Goal: Task Accomplishment & Management: Use online tool/utility

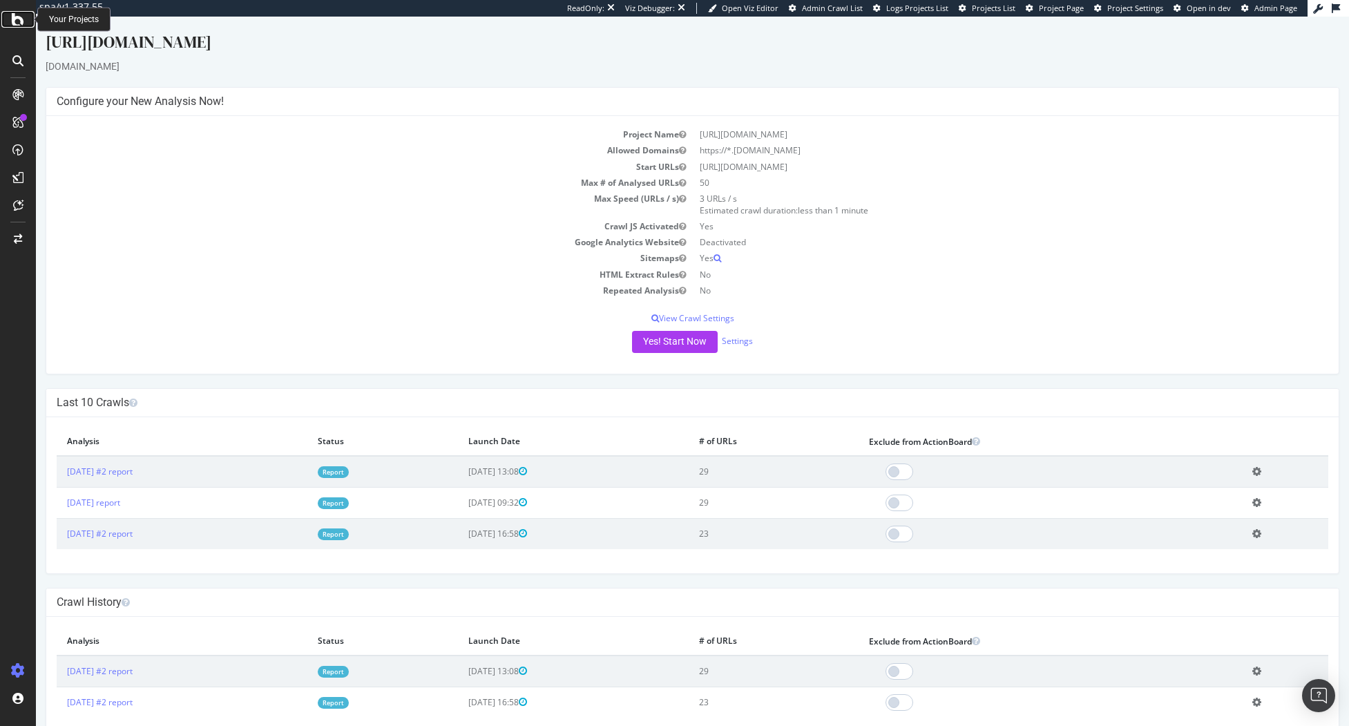
click at [21, 20] on icon at bounding box center [18, 19] width 12 height 17
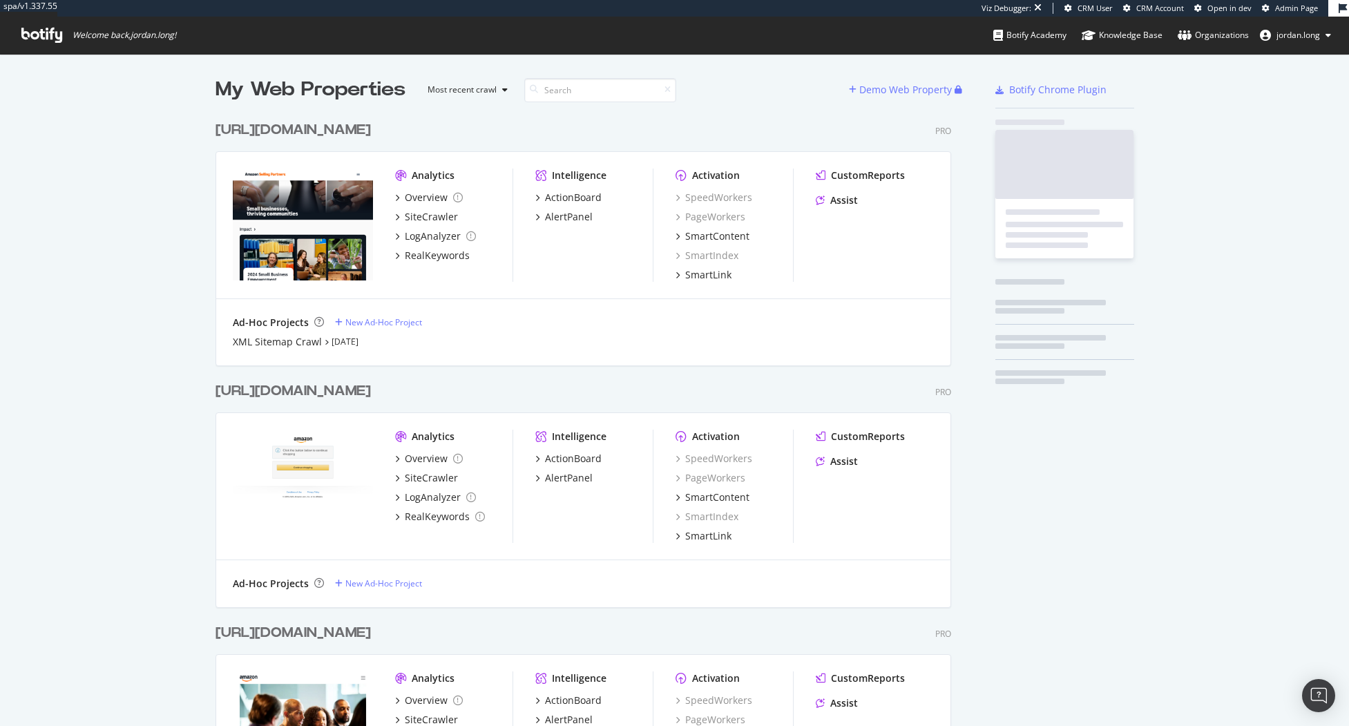
scroll to position [734, 736]
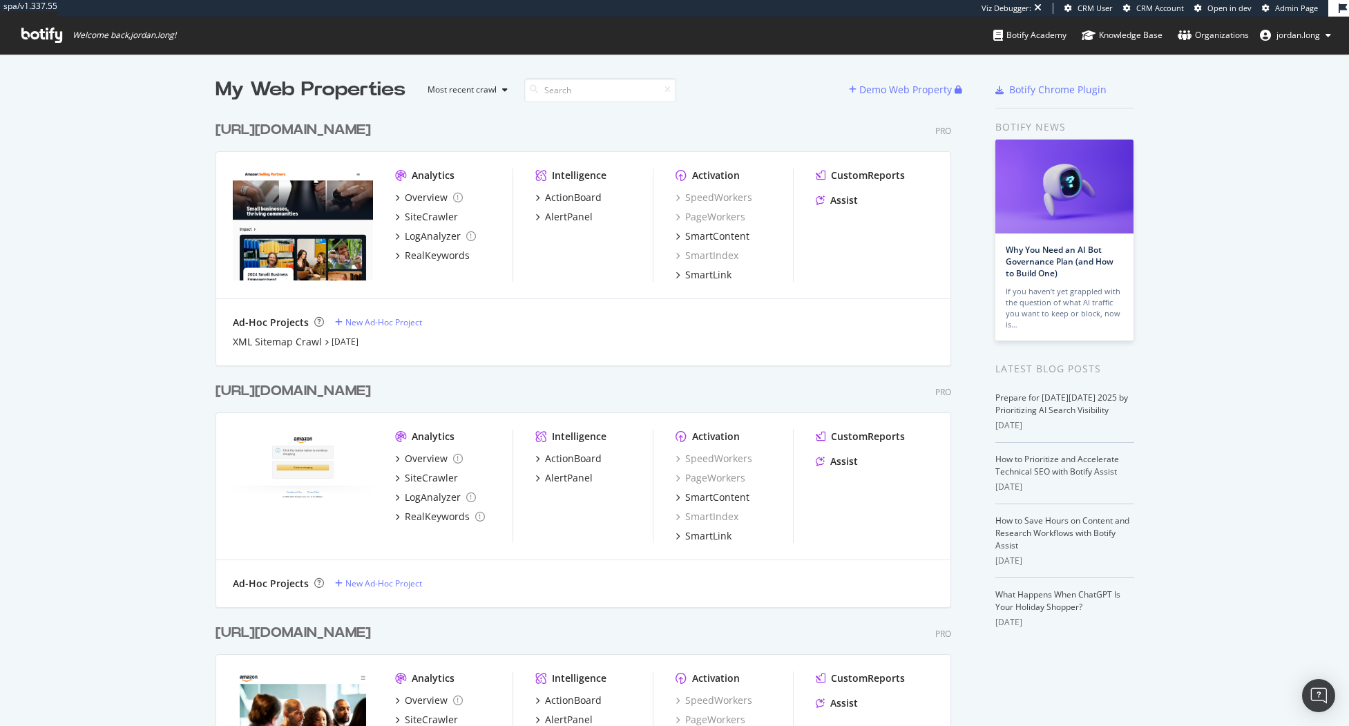
click at [347, 131] on div "[URL][DOMAIN_NAME]" at bounding box center [292, 130] width 155 height 20
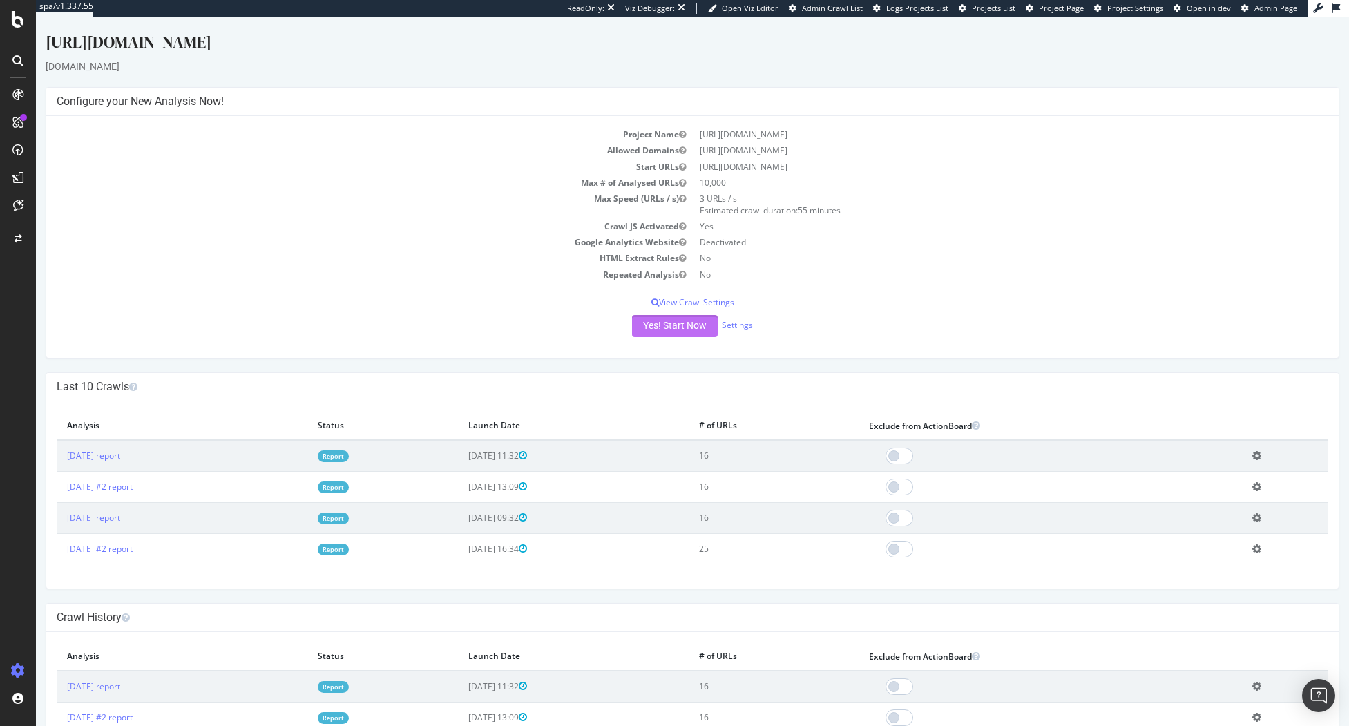
click at [655, 326] on button "Yes! Start Now" at bounding box center [675, 326] width 86 height 22
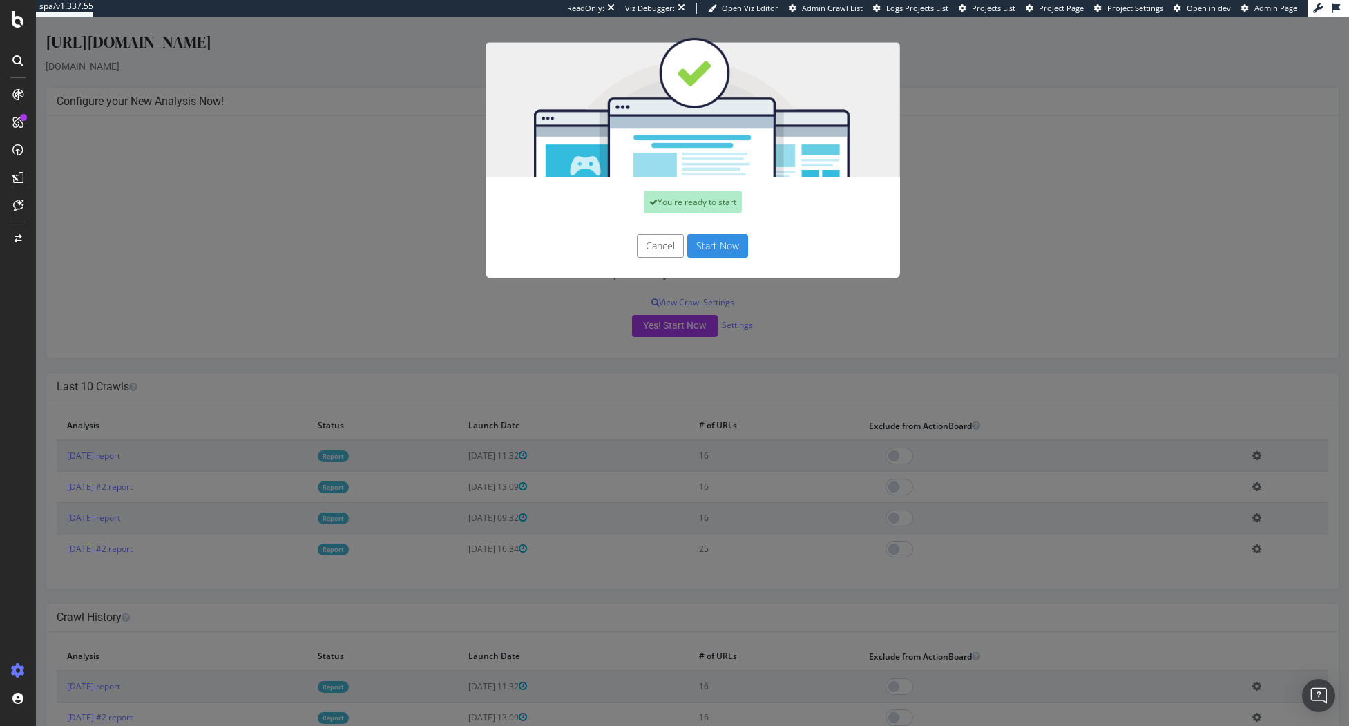
click at [704, 251] on button "Start Now" at bounding box center [717, 245] width 61 height 23
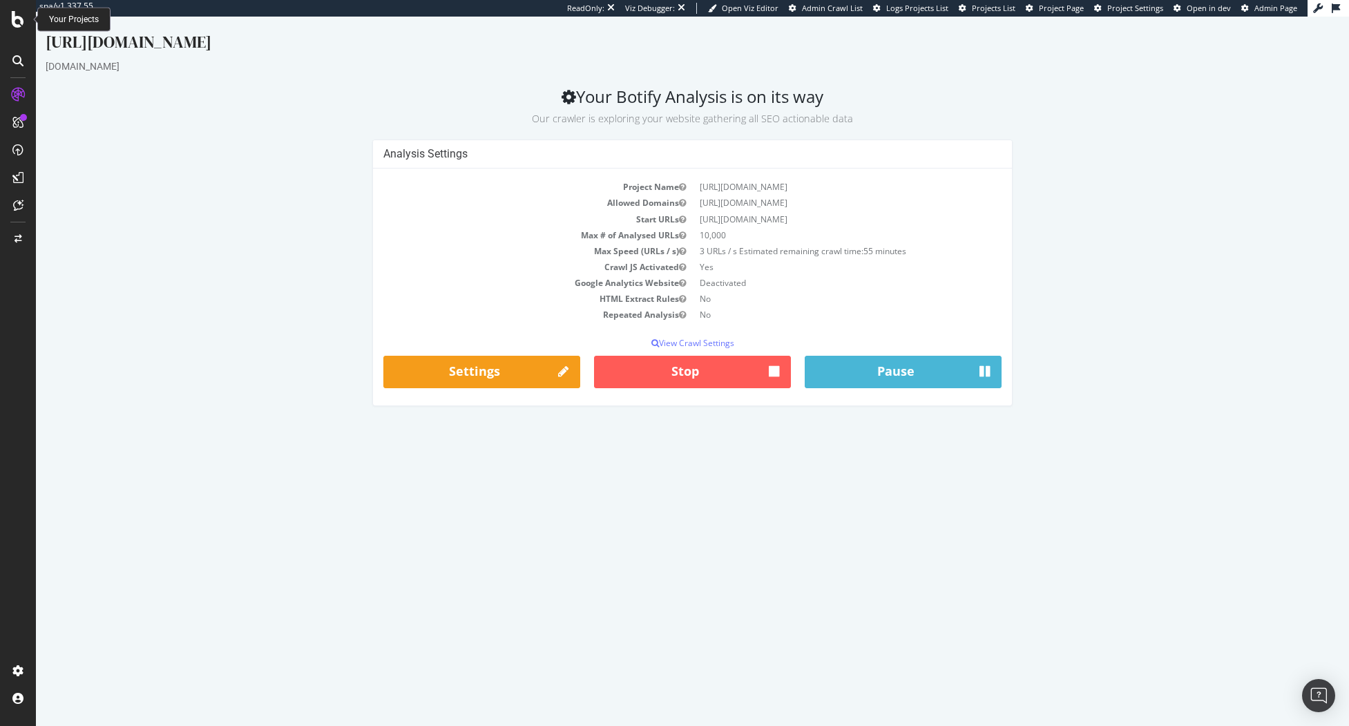
click at [21, 22] on icon at bounding box center [18, 19] width 12 height 17
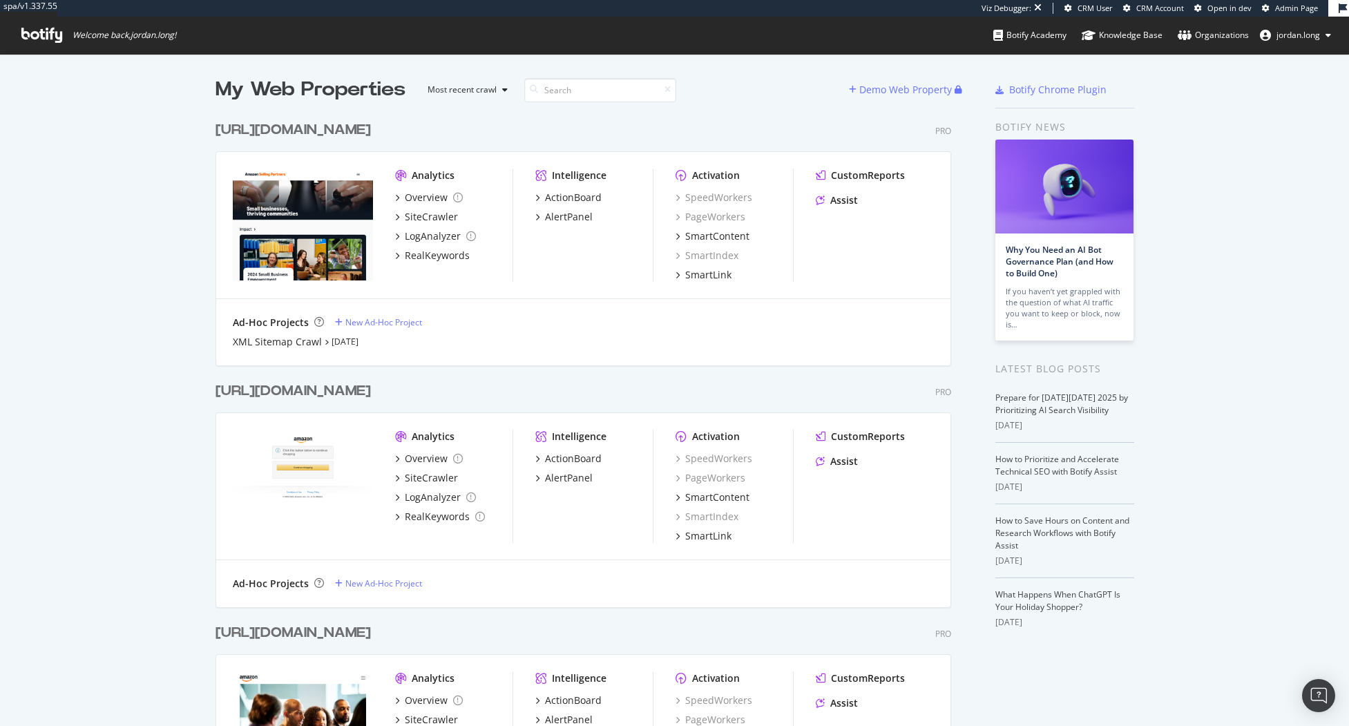
scroll to position [734, 736]
click at [340, 129] on div "[URL][DOMAIN_NAME]" at bounding box center [292, 130] width 155 height 20
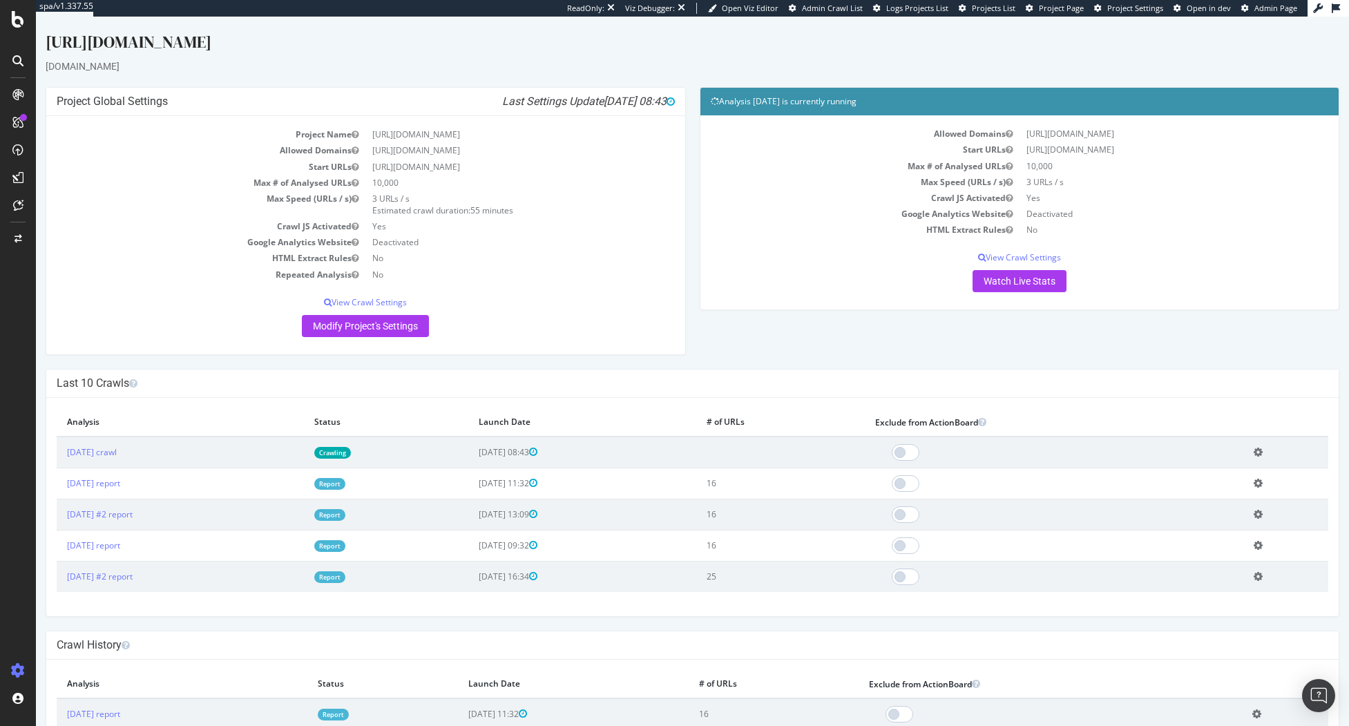
click at [140, 334] on p "Modify Project's Settings" at bounding box center [366, 326] width 618 height 22
click at [352, 452] on link "Analyzing" at bounding box center [332, 453] width 39 height 12
click at [3, 501] on div at bounding box center [17, 372] width 33 height 576
